Goal: Task Accomplishment & Management: Use online tool/utility

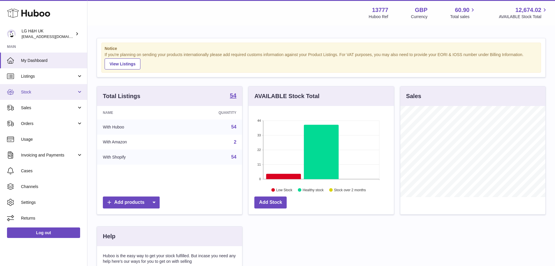
scroll to position [91, 147]
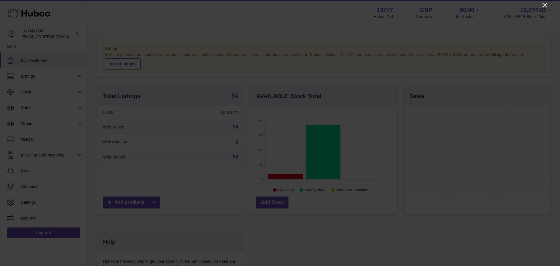
click at [544, 4] on icon "Close" at bounding box center [544, 5] width 7 height 7
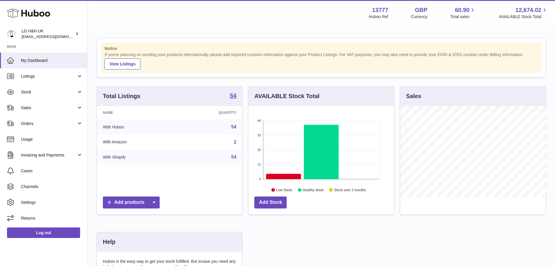
scroll to position [291398, 291344]
click at [27, 113] on link "Sales" at bounding box center [43, 108] width 87 height 16
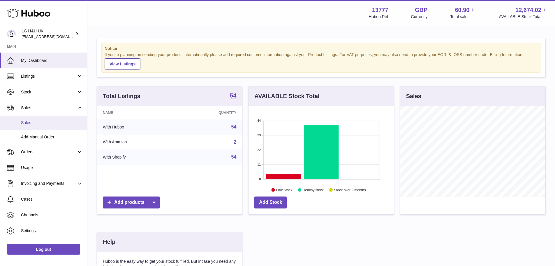
click at [28, 121] on span "Sales" at bounding box center [52, 123] width 62 height 6
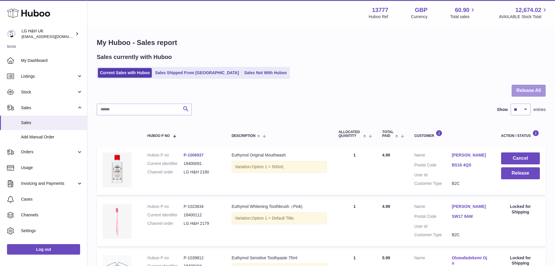
click at [525, 88] on button "Release All" at bounding box center [529, 91] width 34 height 12
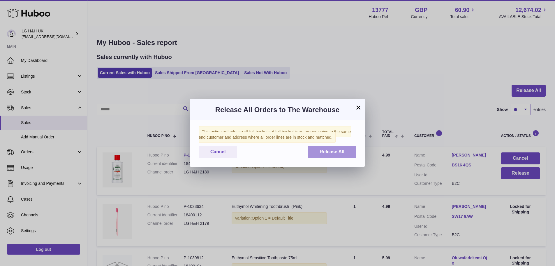
click at [336, 149] on span "Release All" at bounding box center [332, 151] width 25 height 5
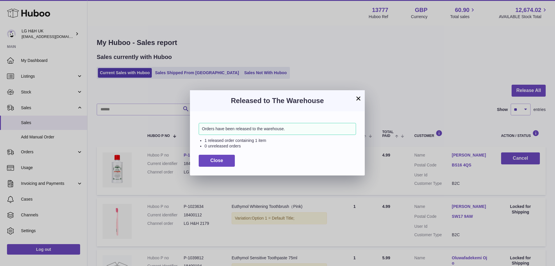
drag, startPoint x: 363, startPoint y: 97, endPoint x: 357, endPoint y: 97, distance: 6.7
click at [357, 97] on div "× Released to The Warehouse Orders have been released to the warehouse. 1 relea…" at bounding box center [277, 132] width 175 height 85
click at [357, 97] on button "×" at bounding box center [358, 98] width 7 height 7
